Goal: Information Seeking & Learning: Understand process/instructions

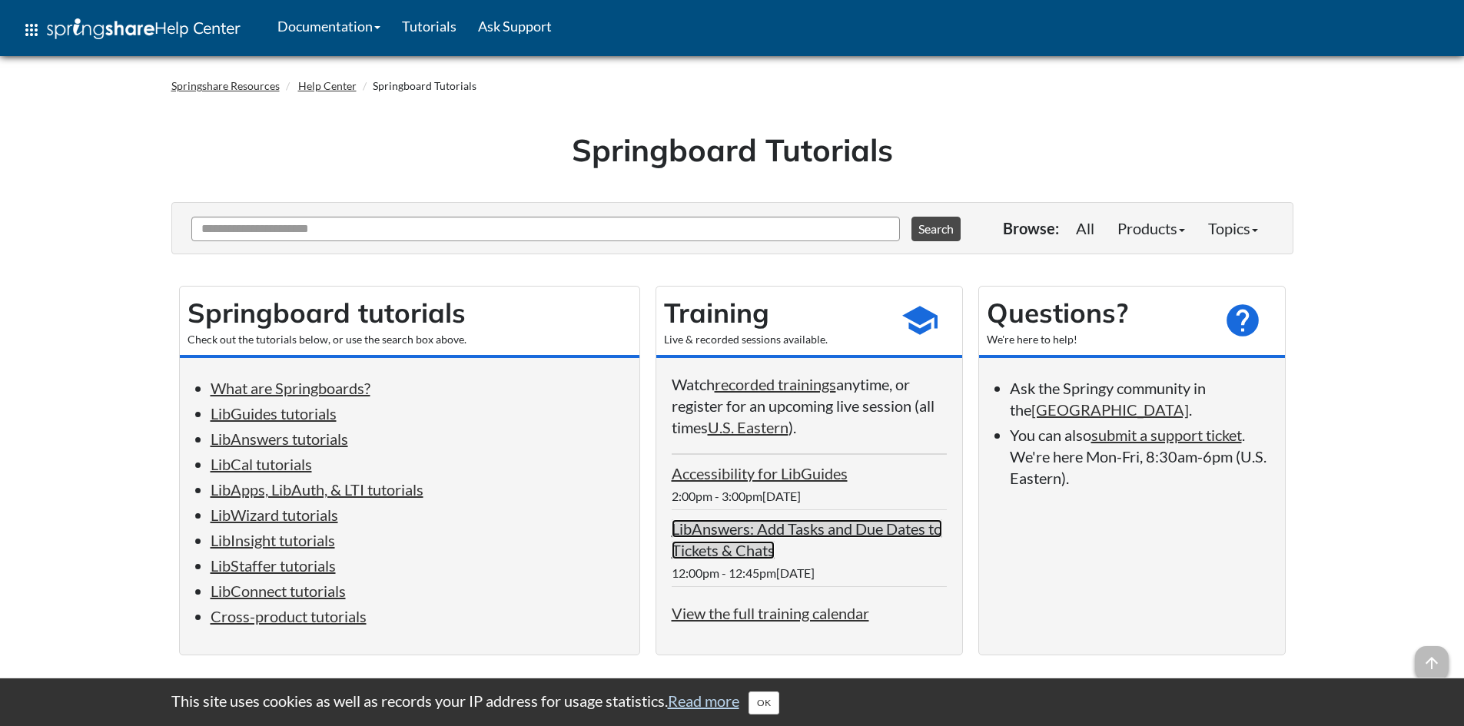
click at [704, 543] on link "LibAnswers: Add Tasks and Due Dates to Tickets & Chats" at bounding box center [806, 539] width 270 height 40
click at [323, 412] on link "LibGuides tutorials" at bounding box center [274, 413] width 126 height 18
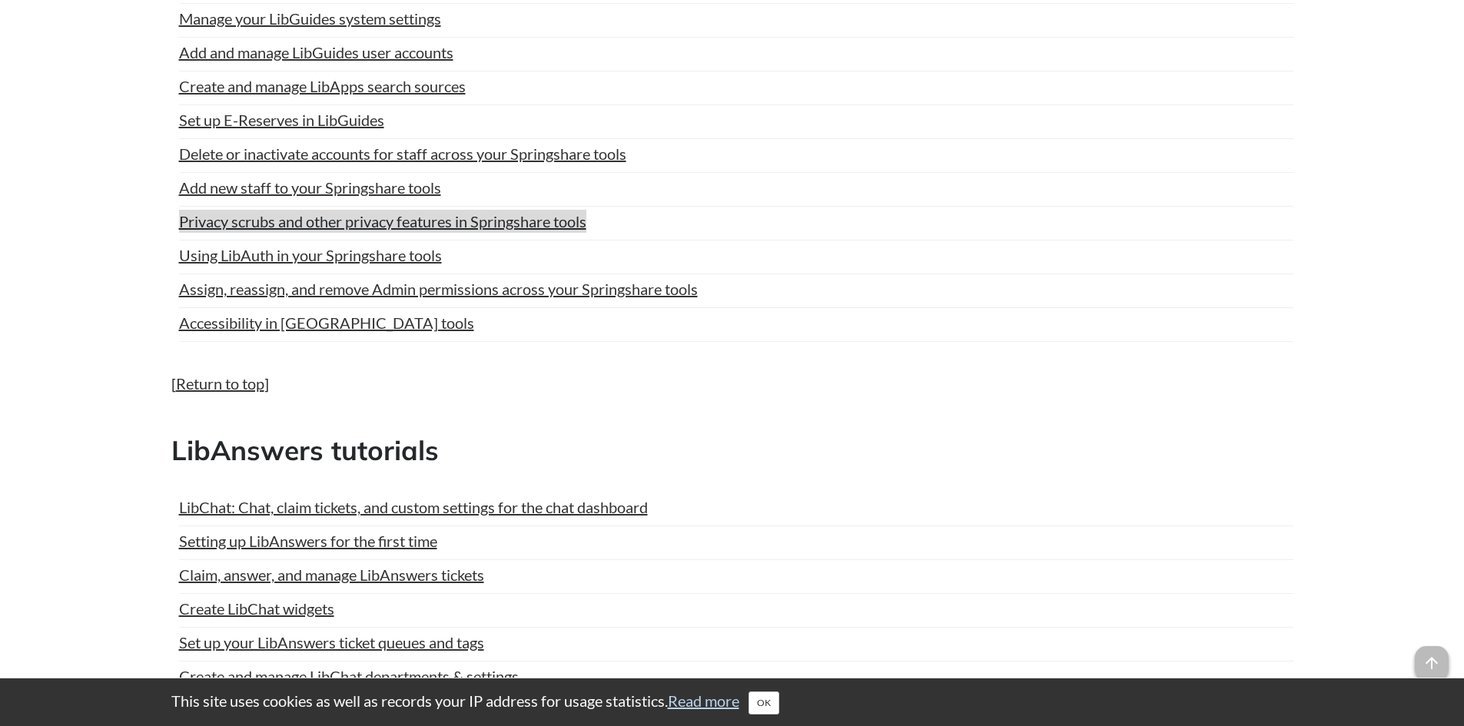
scroll to position [1603, 0]
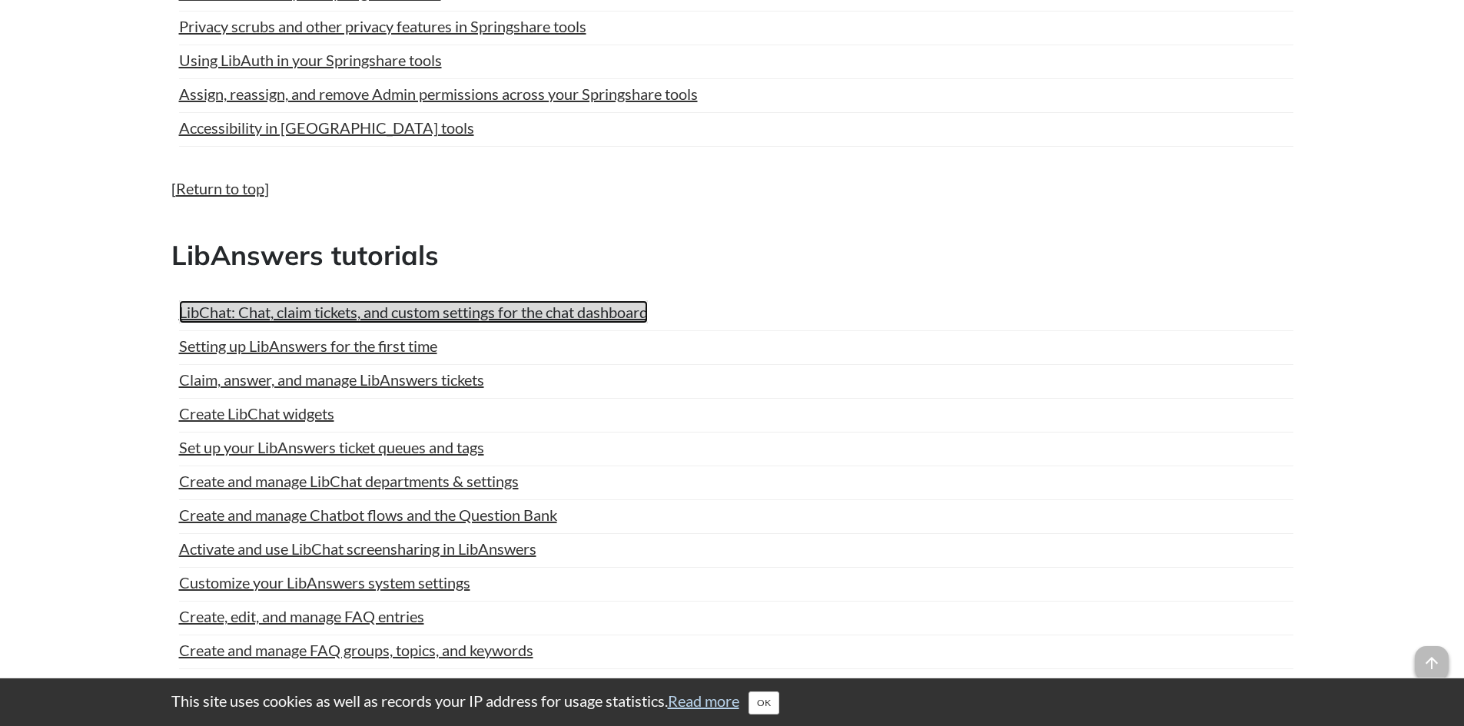
click at [439, 315] on link "LibChat: Chat, claim tickets, and custom settings for the chat dashboard" at bounding box center [413, 311] width 469 height 23
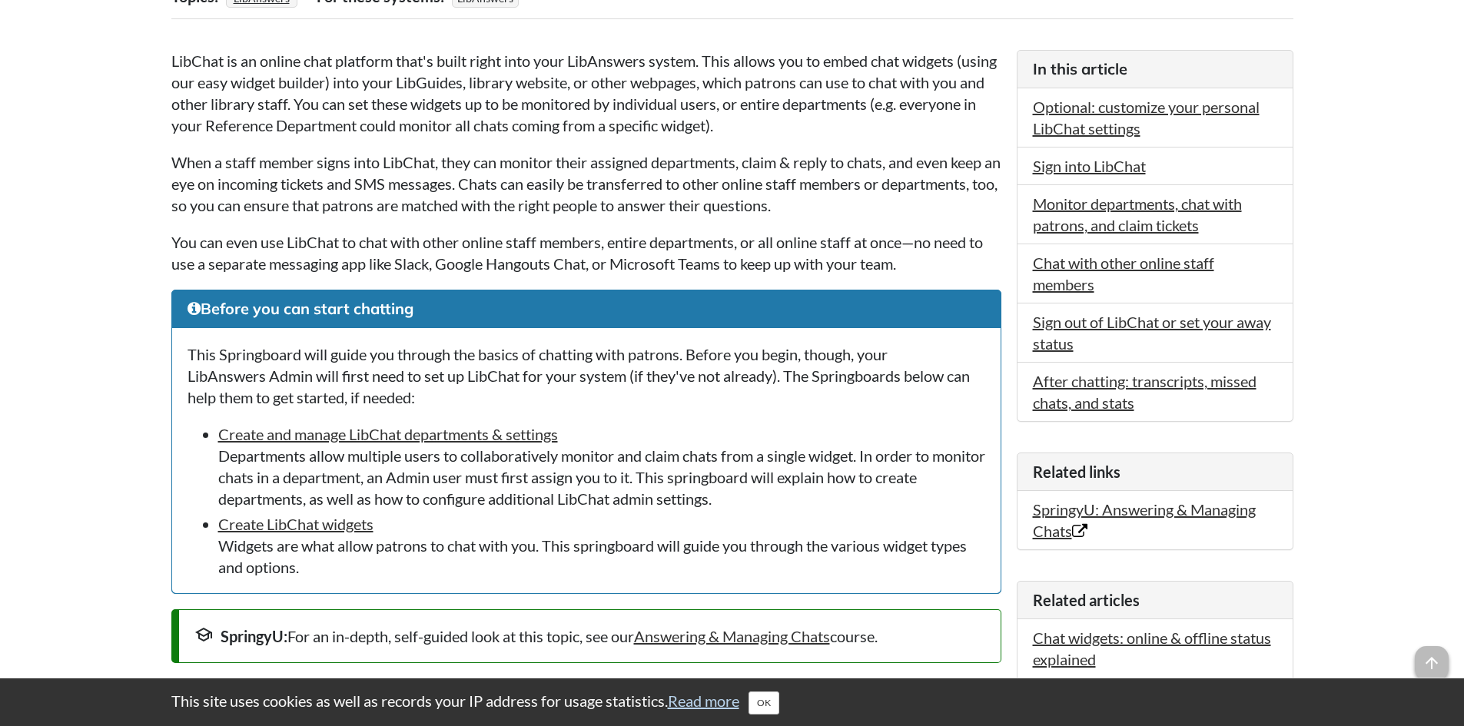
scroll to position [384, 0]
